Goal: Task Accomplishment & Management: Use online tool/utility

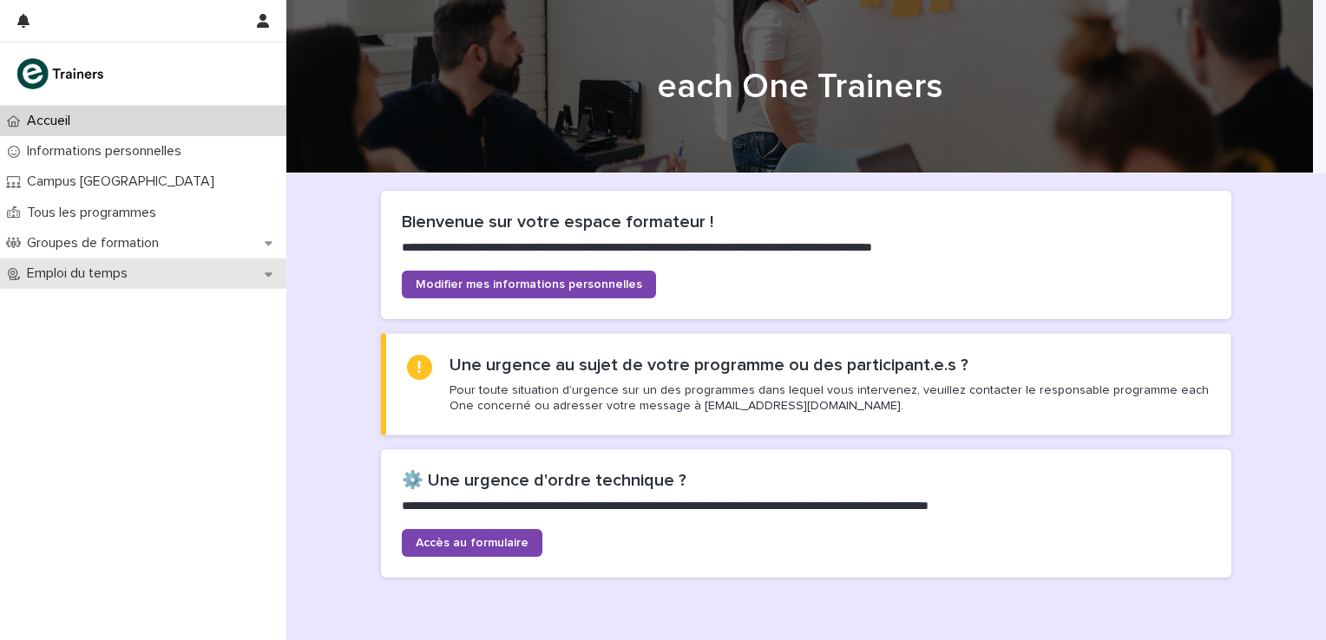
click at [271, 272] on icon at bounding box center [269, 274] width 8 height 4
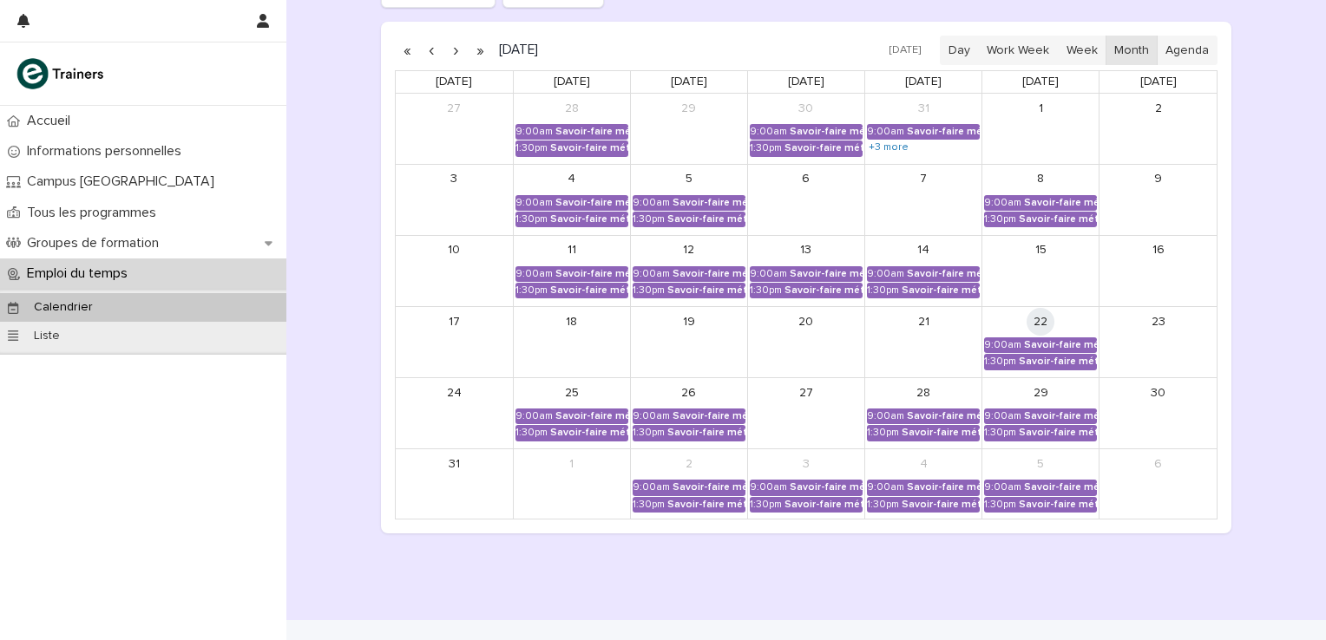
scroll to position [289, 0]
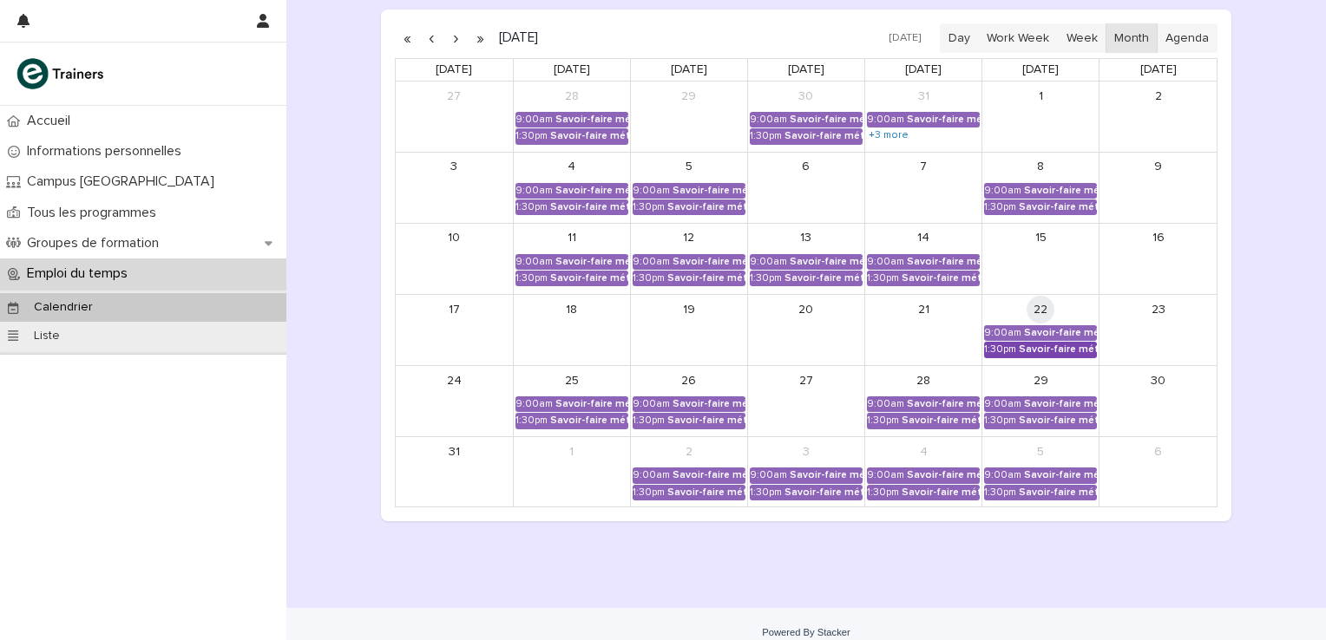
click at [1019, 349] on div "Savoir-faire métier - Préparation au CCP2" at bounding box center [1058, 350] width 78 height 12
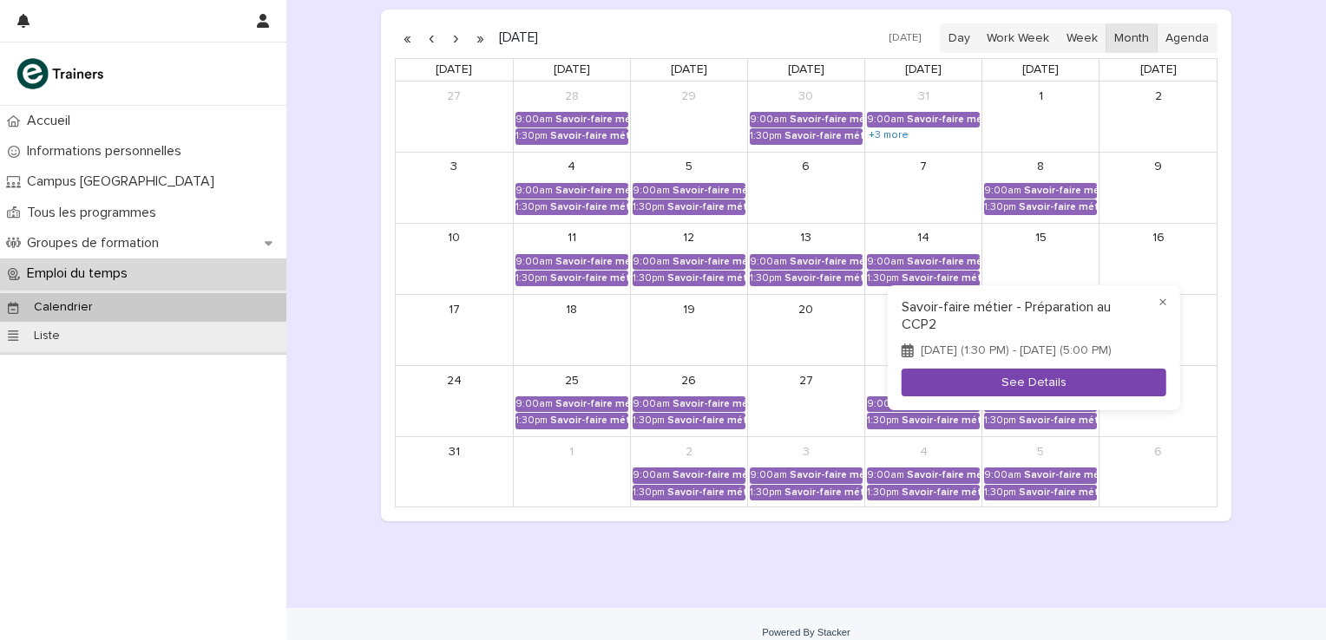
click at [1034, 390] on button "See Details" at bounding box center [1033, 383] width 265 height 29
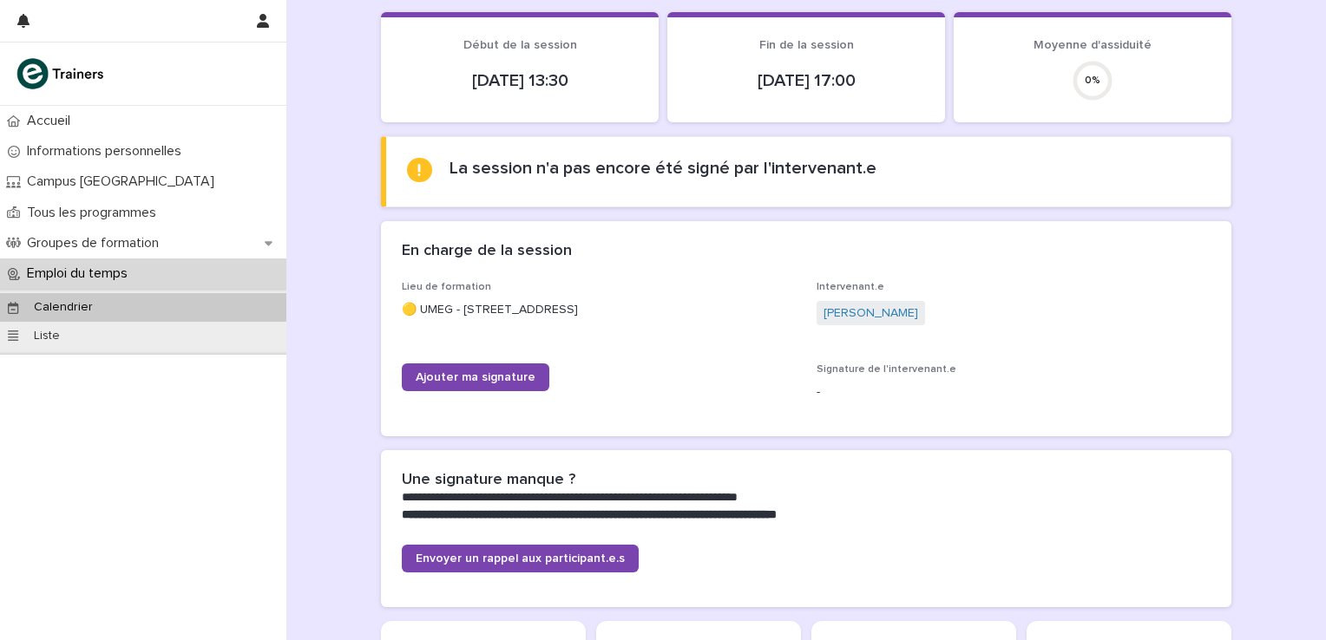
scroll to position [115, 0]
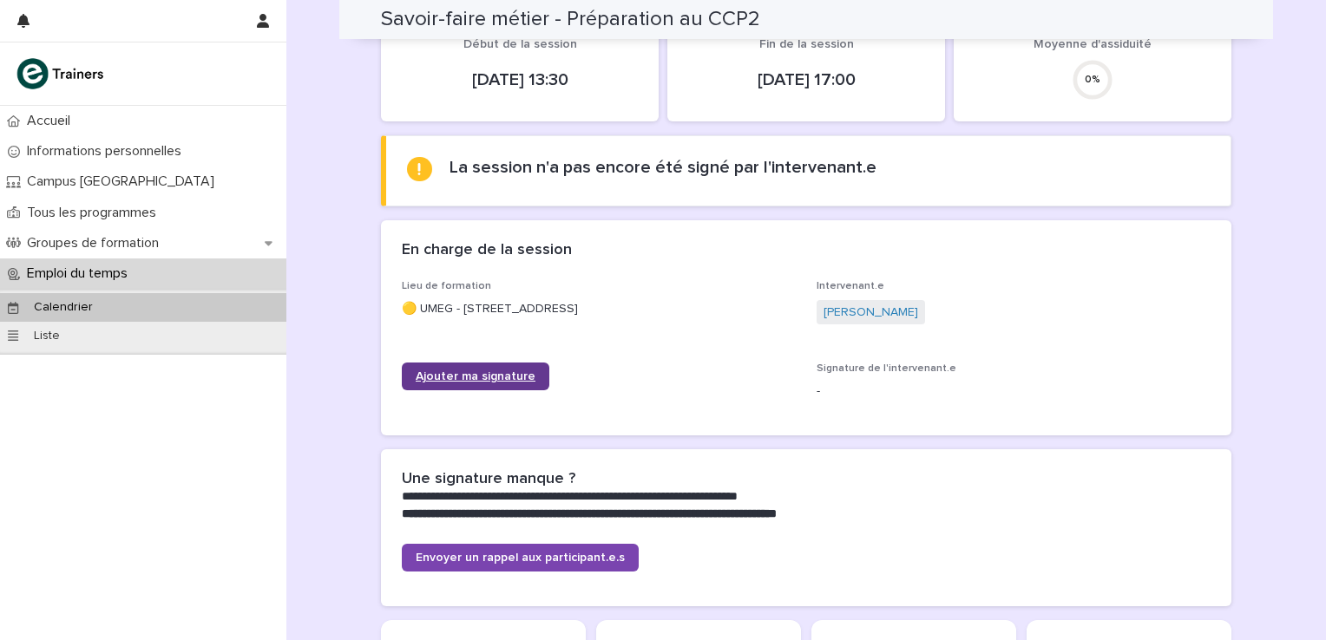
click at [471, 373] on span "Ajouter ma signature" at bounding box center [476, 376] width 120 height 12
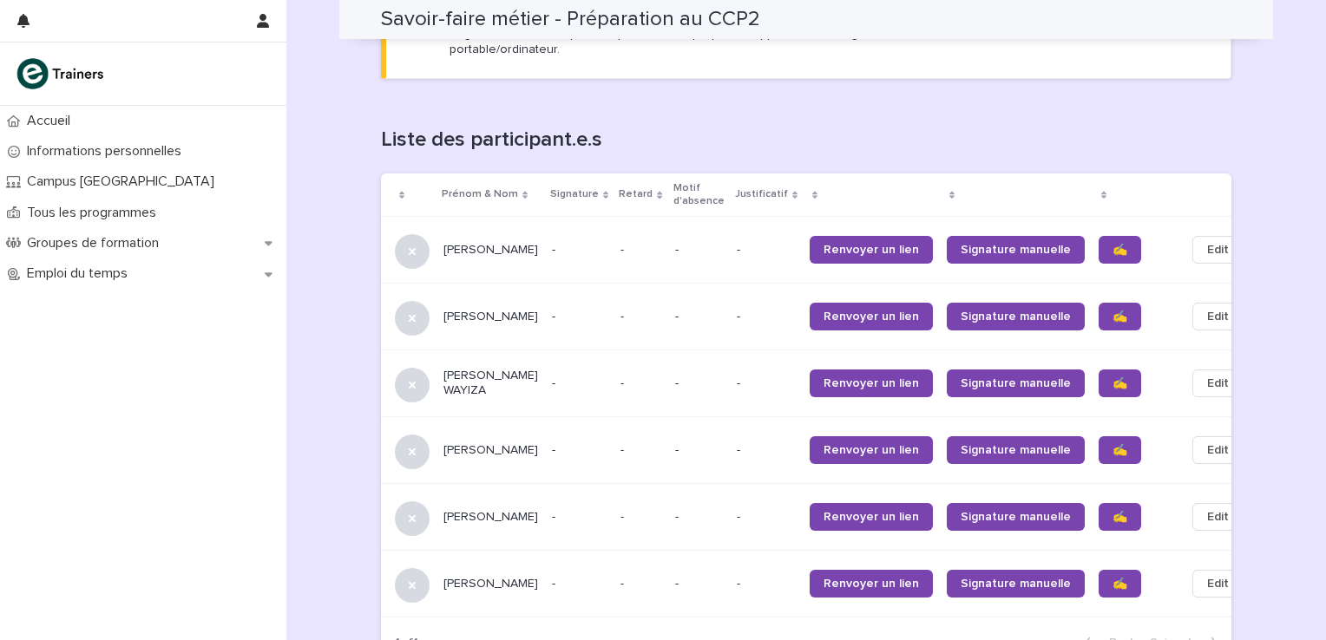
scroll to position [1035, 0]
click at [1112, 243] on span "✍️" at bounding box center [1119, 249] width 15 height 12
click at [1112, 377] on span "✍️" at bounding box center [1119, 383] width 15 height 12
click at [1112, 443] on span "✍️" at bounding box center [1119, 449] width 15 height 12
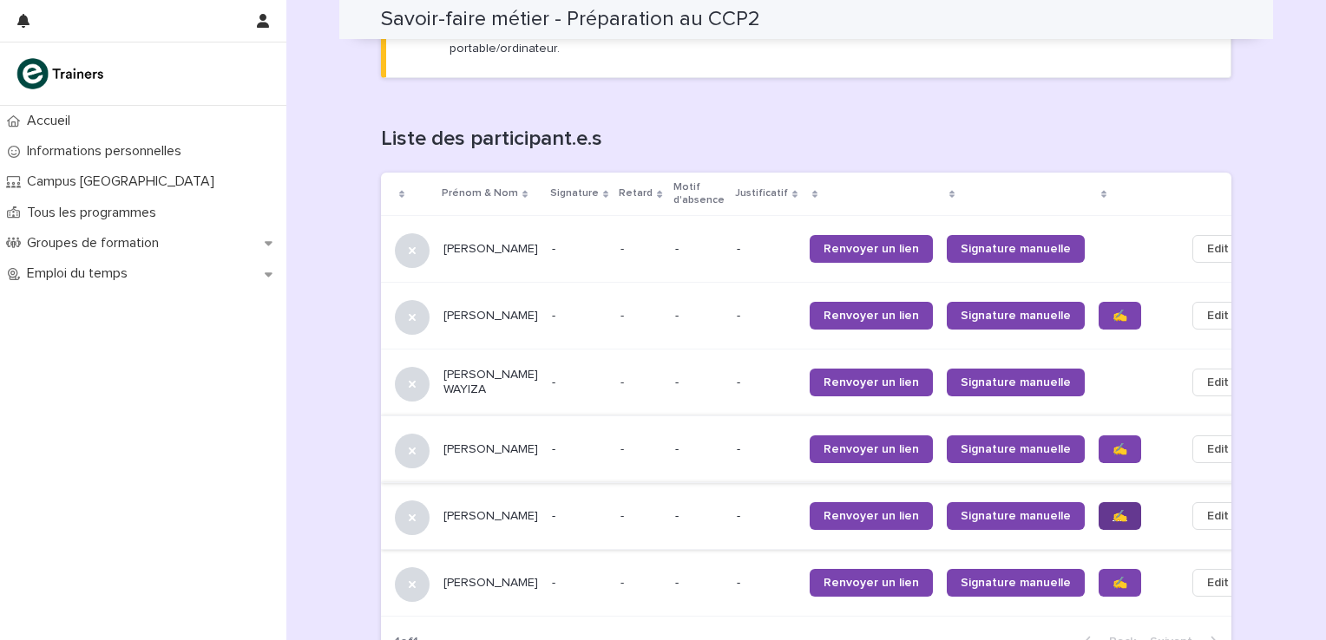
click at [1112, 510] on span "✍️" at bounding box center [1119, 516] width 15 height 12
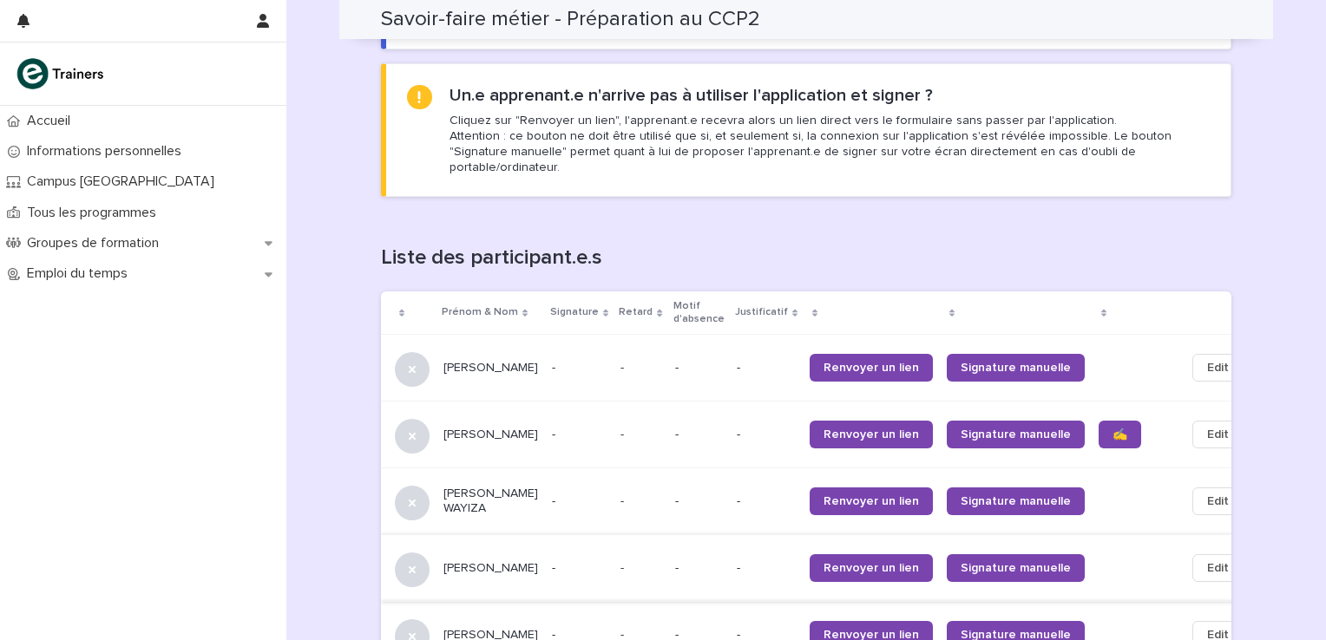
scroll to position [906, 0]
